Goal: Communication & Community: Connect with others

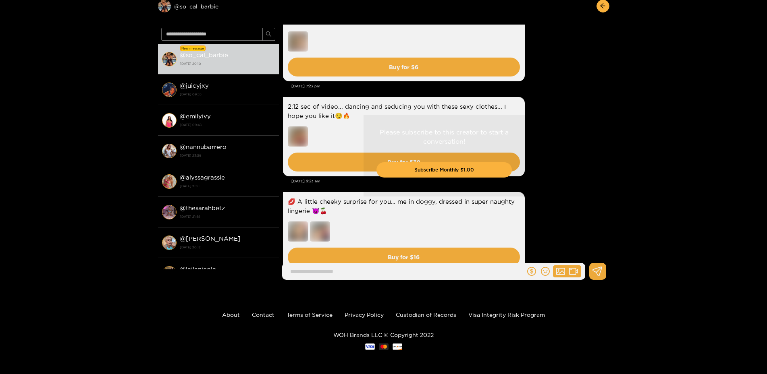
scroll to position [1133, 0]
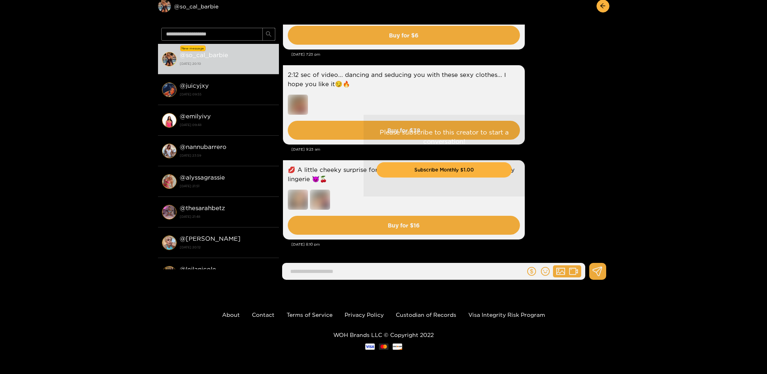
drag, startPoint x: 555, startPoint y: 166, endPoint x: 544, endPoint y: 249, distance: 84.2
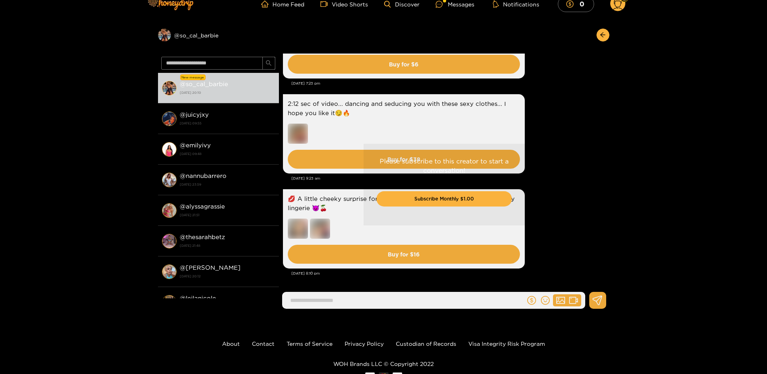
scroll to position [0, 0]
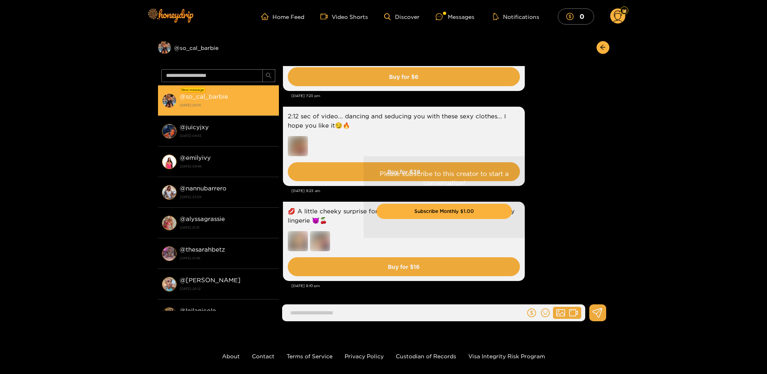
click at [186, 131] on div "@ juicyjxy 11 August 2025 09:55" at bounding box center [227, 131] width 95 height 18
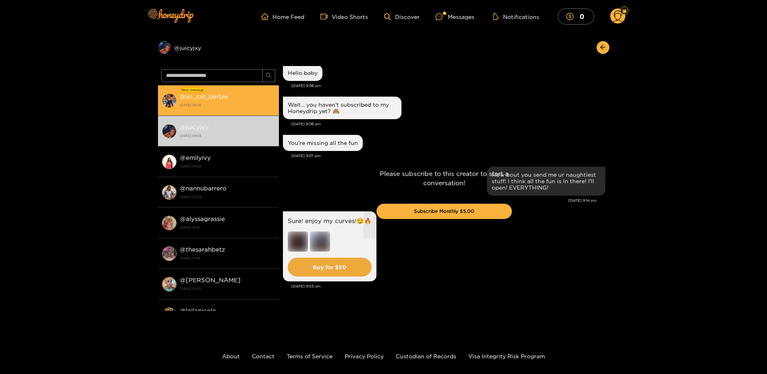
click at [206, 102] on strong "[DATE] 20:10" at bounding box center [227, 105] width 95 height 7
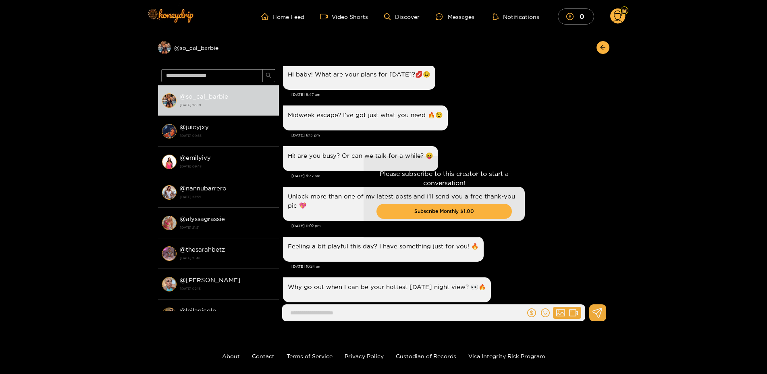
scroll to position [89, 0]
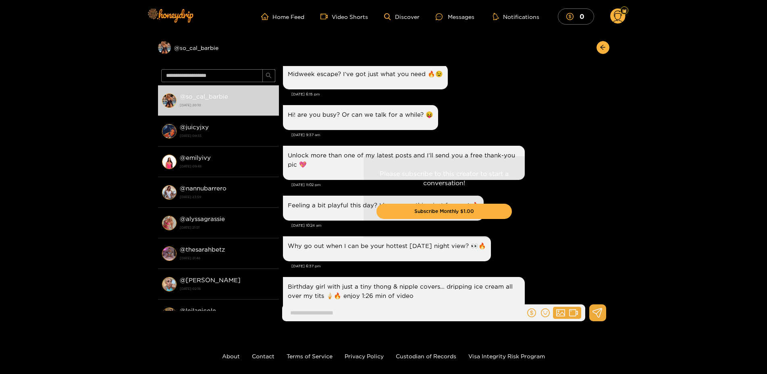
click at [691, 37] on div "Preview @ so_cal_barbie @ so_cal_barbie 27 August 2025 20:10 @ juicyjxy 11 Augu…" at bounding box center [383, 180] width 767 height 295
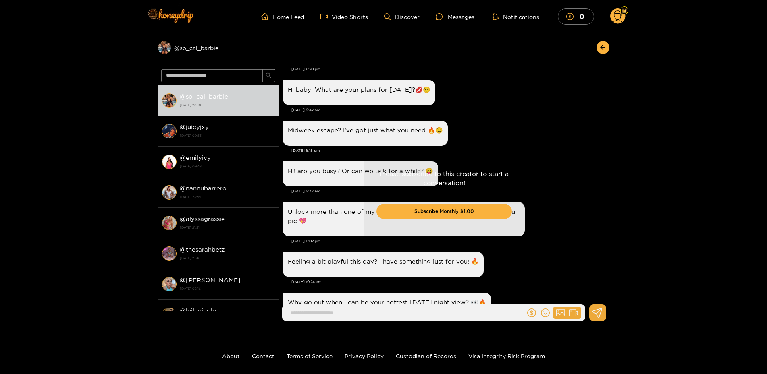
scroll to position [0, 0]
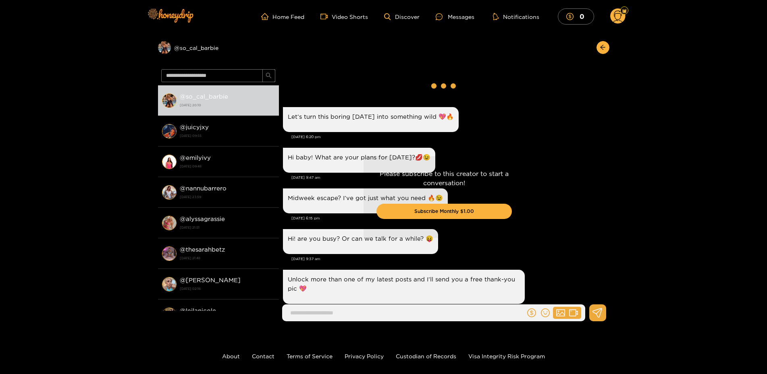
drag, startPoint x: 475, startPoint y: 157, endPoint x: 523, endPoint y: 80, distance: 90.6
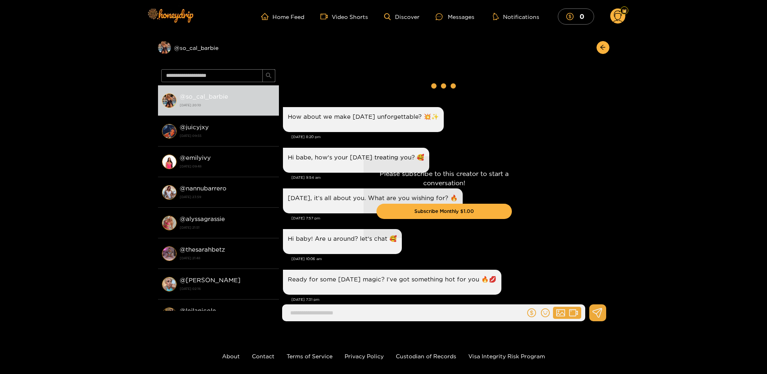
drag, startPoint x: 567, startPoint y: 252, endPoint x: 555, endPoint y: 77, distance: 175.7
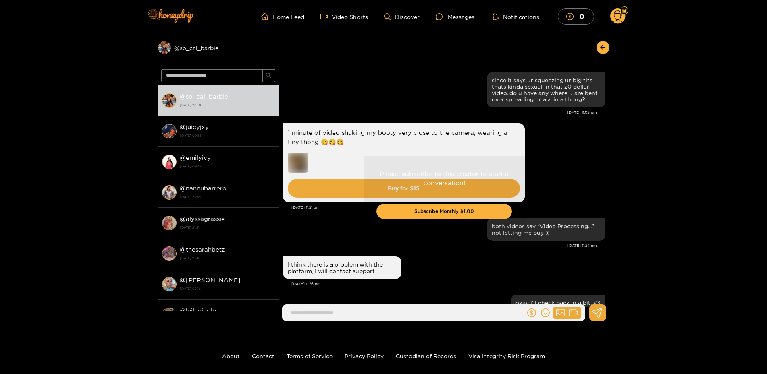
click at [385, 255] on div "Please subscribe to this creator to start a conversation! Subscribe Monthly $1.…" at bounding box center [444, 197] width 330 height 262
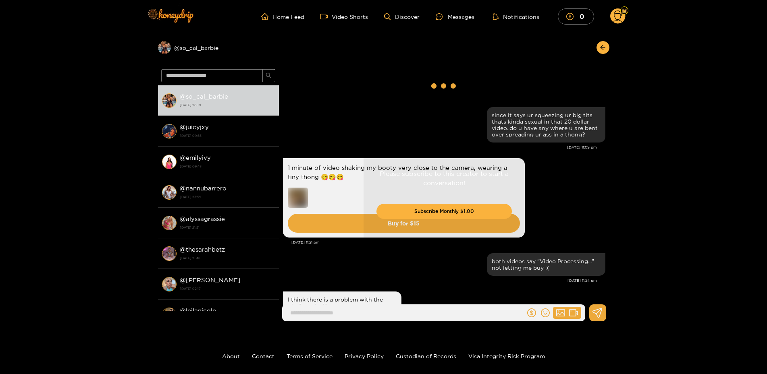
drag, startPoint x: 521, startPoint y: 238, endPoint x: 553, endPoint y: 57, distance: 184.4
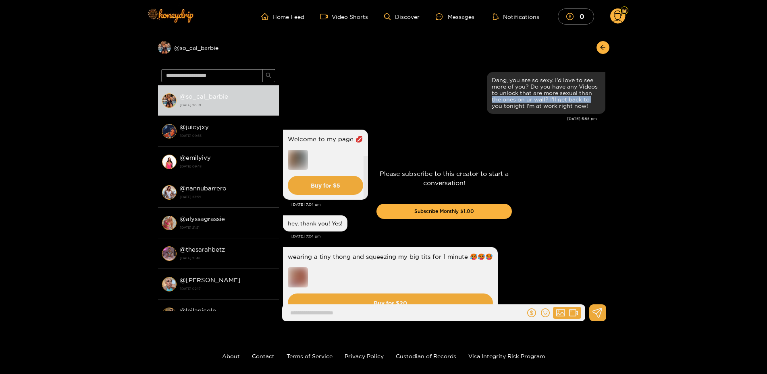
click at [687, 96] on div "Preview @ so_cal_barbie @ so_cal_barbie 27 August 2025 20:10 @ juicyjxy 11 Augu…" at bounding box center [383, 180] width 767 height 295
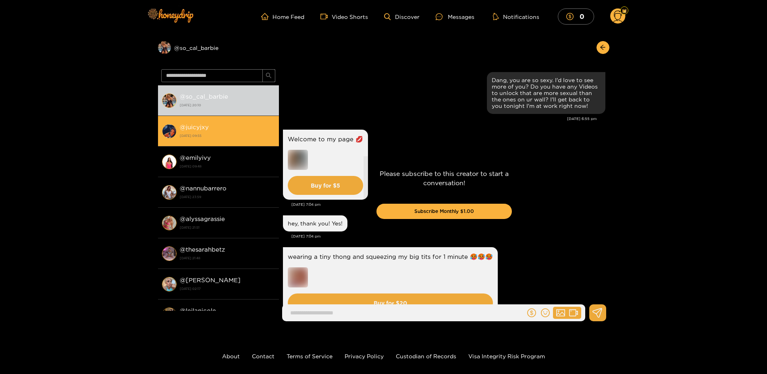
click at [247, 131] on div "@ juicyjxy 11 August 2025 09:55" at bounding box center [227, 131] width 95 height 18
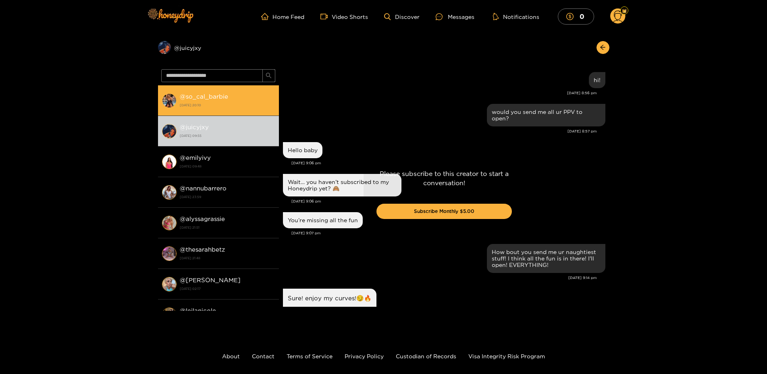
click at [242, 98] on div "@ so_cal_barbie 27 August 2025 20:10" at bounding box center [227, 100] width 95 height 18
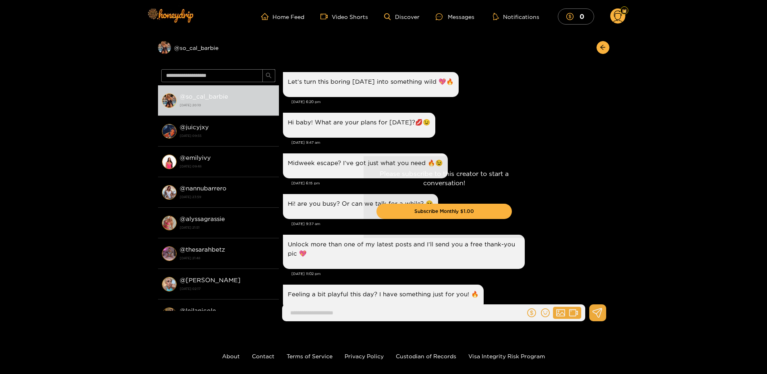
drag, startPoint x: 532, startPoint y: 280, endPoint x: 576, endPoint y: 79, distance: 206.4
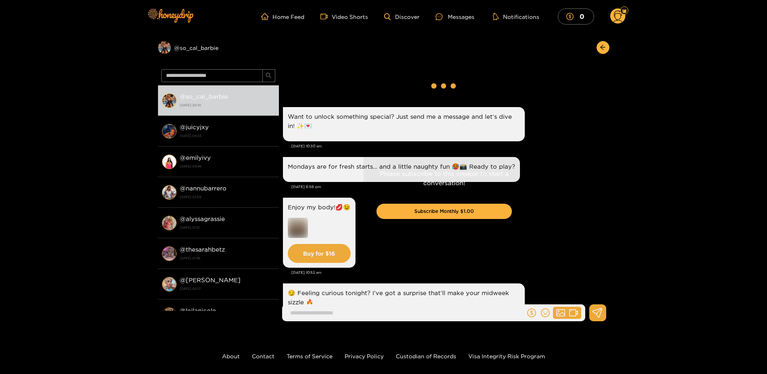
drag, startPoint x: 558, startPoint y: 126, endPoint x: 559, endPoint y: 63, distance: 63.2
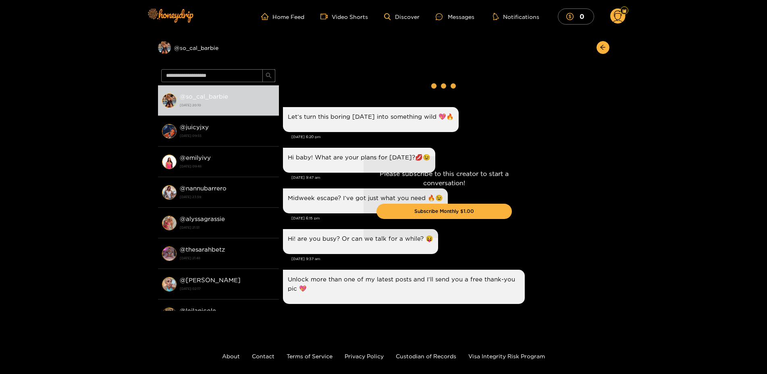
drag, startPoint x: 549, startPoint y: 247, endPoint x: 573, endPoint y: 145, distance: 105.0
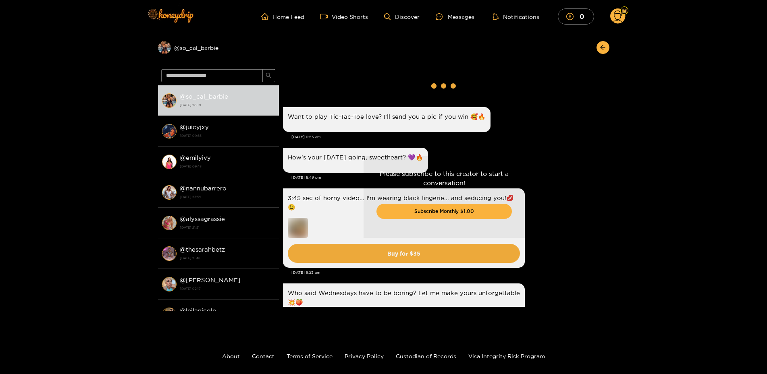
drag, startPoint x: 568, startPoint y: 97, endPoint x: 570, endPoint y: 50, distance: 47.5
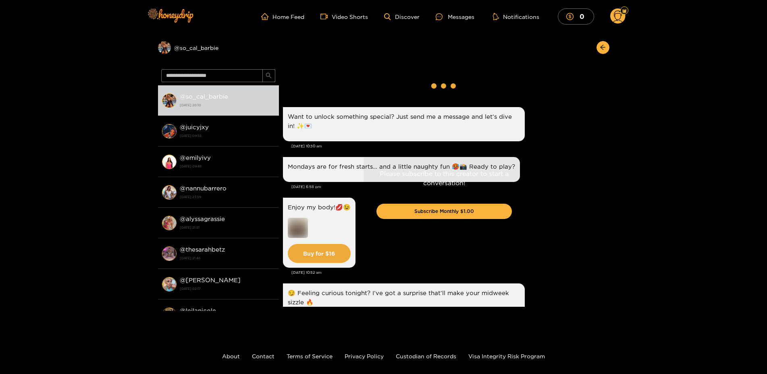
drag, startPoint x: 563, startPoint y: 124, endPoint x: 563, endPoint y: 66, distance: 58.0
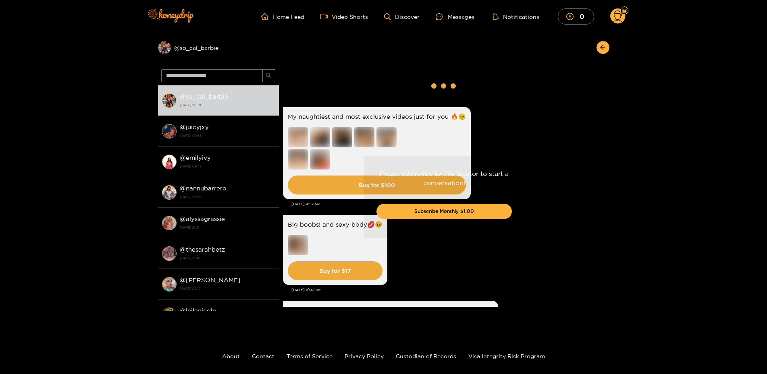
drag, startPoint x: 565, startPoint y: 177, endPoint x: 574, endPoint y: 59, distance: 118.4
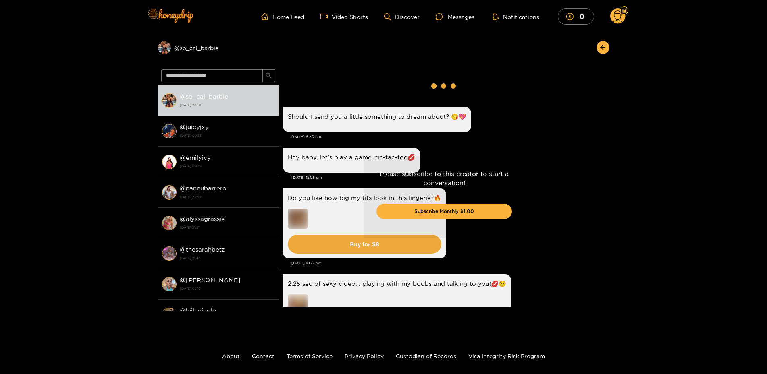
drag, startPoint x: 573, startPoint y: 176, endPoint x: 581, endPoint y: 40, distance: 136.4
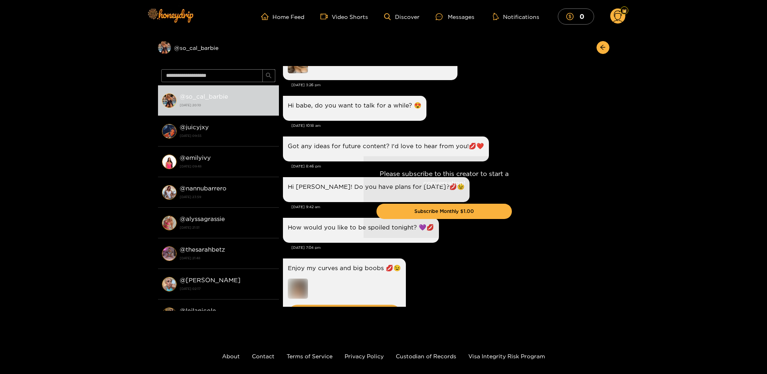
drag, startPoint x: 564, startPoint y: 155, endPoint x: 567, endPoint y: 71, distance: 83.8
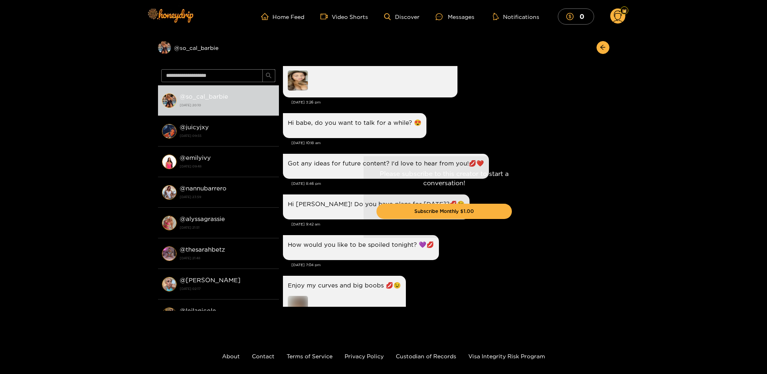
click at [303, 83] on div "Please subscribe to this creator to start a conversation! Subscribe Monthly $1.…" at bounding box center [444, 197] width 330 height 262
click at [295, 79] on div "Please subscribe to this creator to start a conversation! Subscribe Monthly $1.…" at bounding box center [444, 197] width 330 height 262
click at [717, 228] on div "Preview @ so_cal_barbie @ so_cal_barbie 27 August 2025 20:10 @ juicyjxy 11 Augu…" at bounding box center [383, 180] width 767 height 295
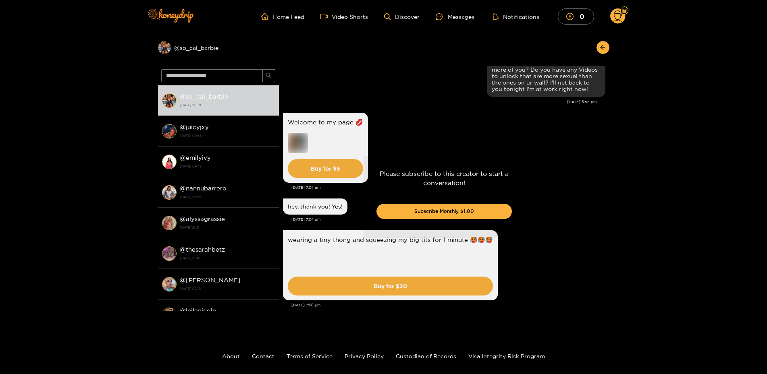
scroll to position [0, 0]
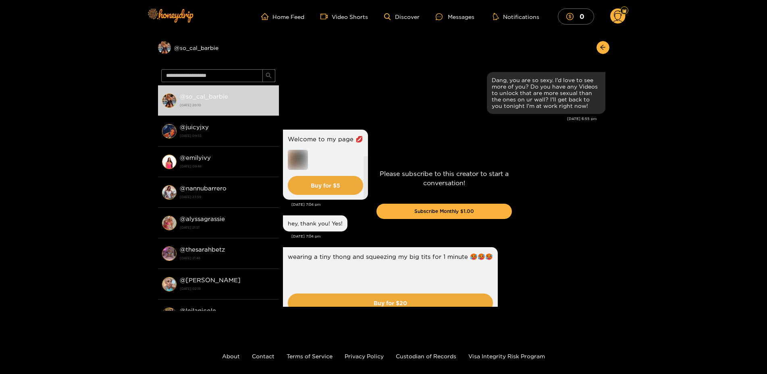
drag, startPoint x: 516, startPoint y: 191, endPoint x: 543, endPoint y: 54, distance: 139.7
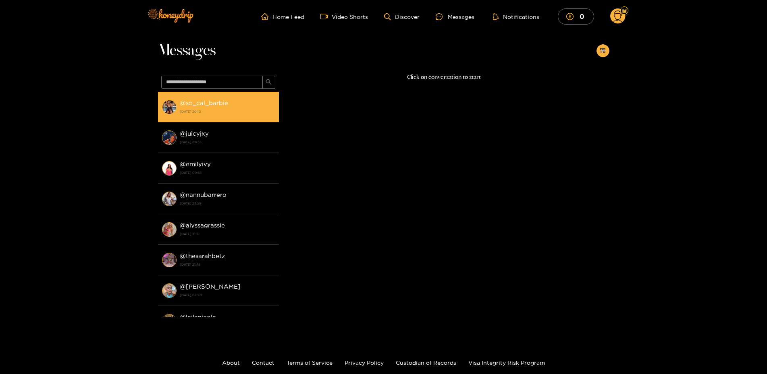
click at [220, 106] on strong "@ so_cal_barbie" at bounding box center [204, 102] width 48 height 7
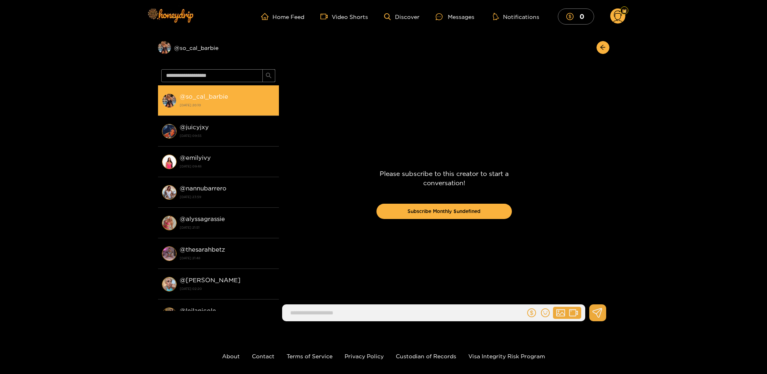
click at [193, 100] on strong "@ so_cal_barbie" at bounding box center [204, 96] width 48 height 7
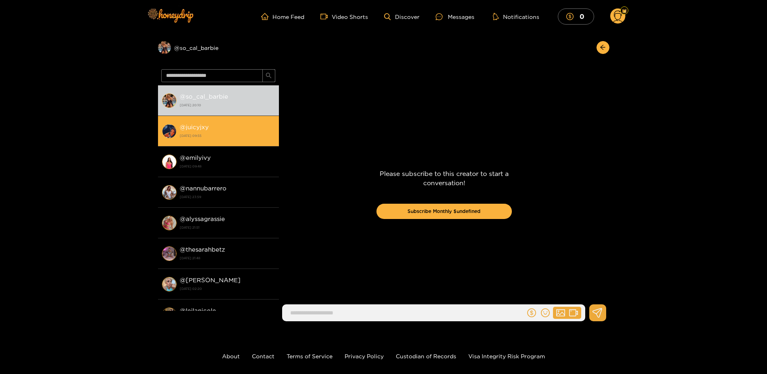
click at [198, 136] on strong "[DATE] 09:55" at bounding box center [227, 135] width 95 height 7
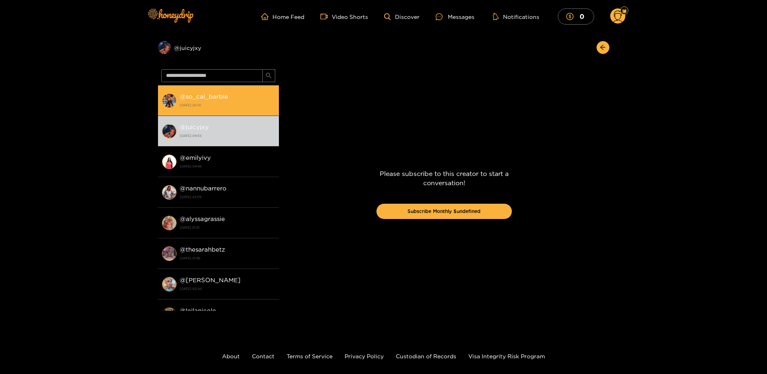
click at [199, 103] on strong "[DATE] 20:10" at bounding box center [227, 105] width 95 height 7
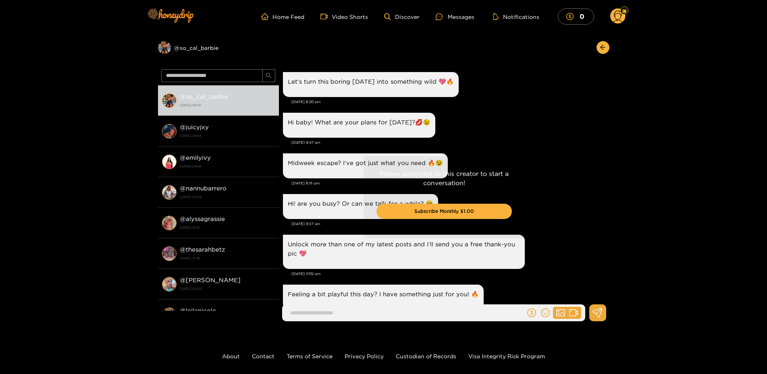
scroll to position [1092, 0]
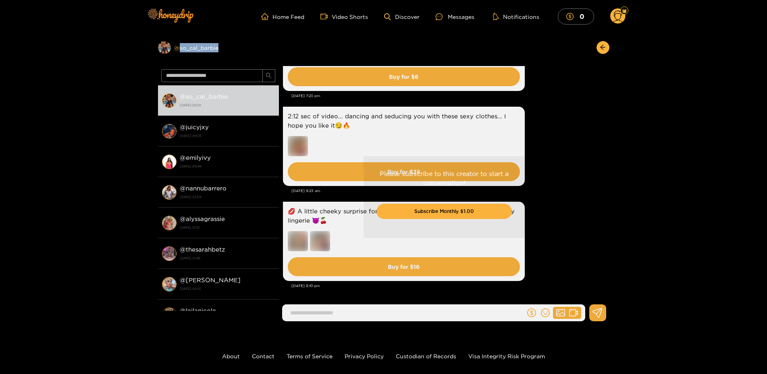
copy div "so_cal_barbie"
drag, startPoint x: 226, startPoint y: 40, endPoint x: 178, endPoint y: 50, distance: 49.6
click at [178, 50] on div "Preview @ so_cal_barbie" at bounding box center [383, 49] width 451 height 33
click at [286, 19] on link "Home Feed" at bounding box center [282, 16] width 43 height 7
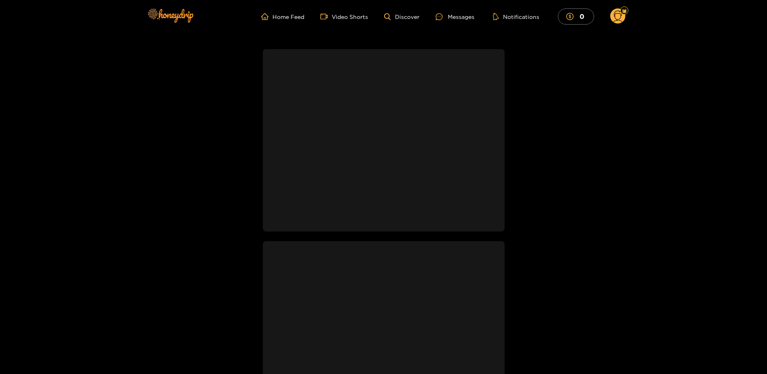
click at [615, 16] on g at bounding box center [617, 16] width 15 height 16
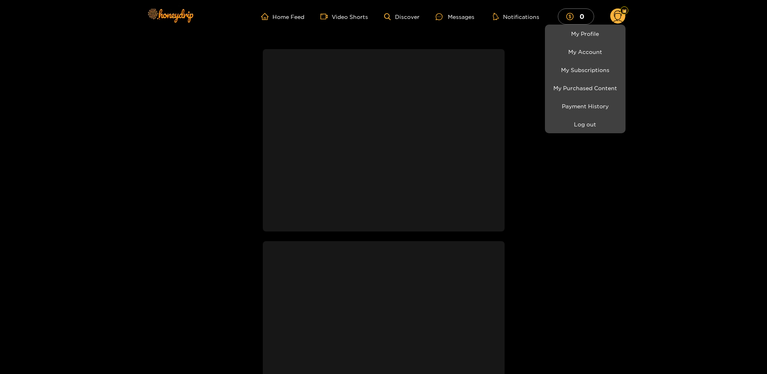
click at [412, 18] on div at bounding box center [383, 187] width 767 height 374
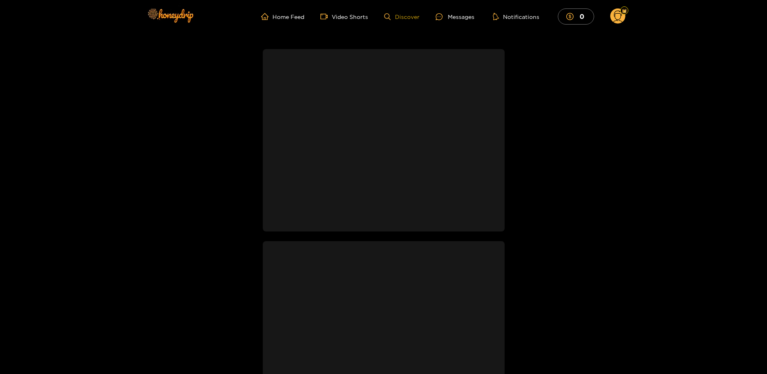
click at [405, 17] on link "Discover" at bounding box center [401, 16] width 35 height 7
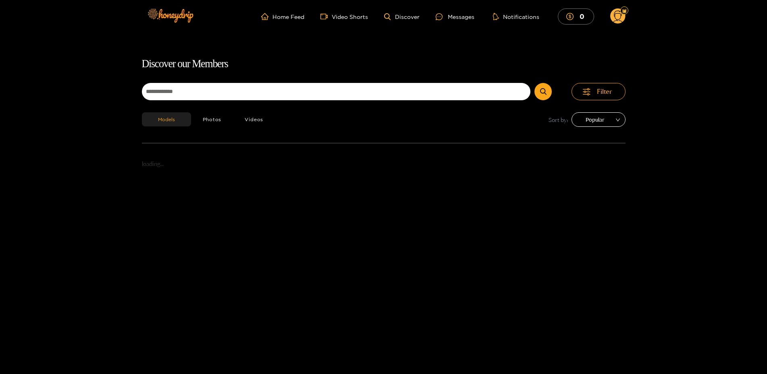
click at [607, 117] on span "Popular" at bounding box center [598, 120] width 42 height 12
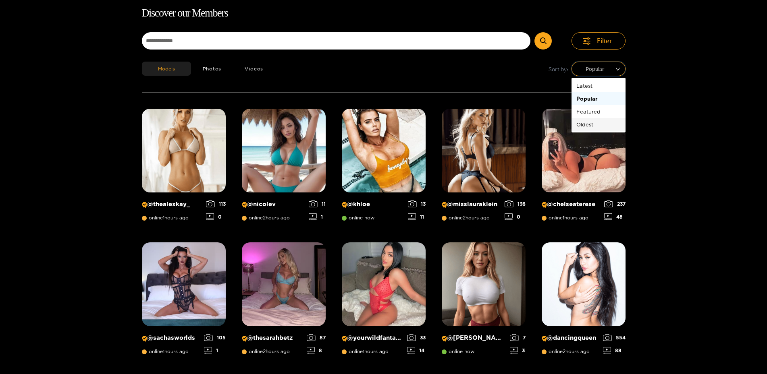
scroll to position [52, 0]
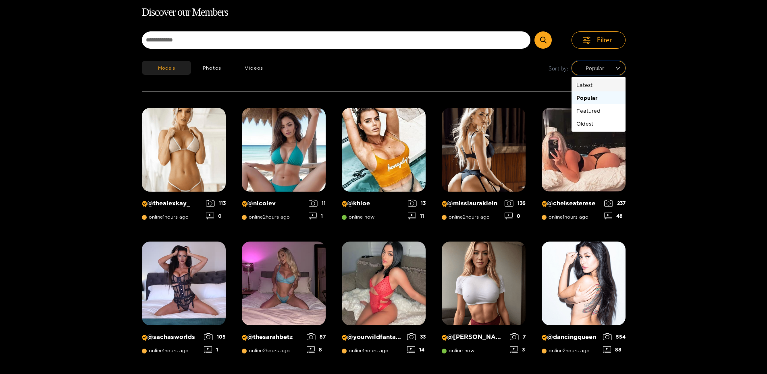
click at [592, 86] on div "Latest" at bounding box center [598, 85] width 44 height 9
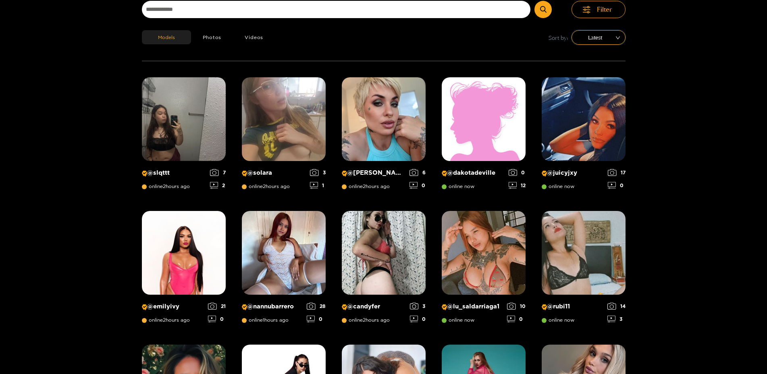
scroll to position [0, 0]
